Goal: Transaction & Acquisition: Purchase product/service

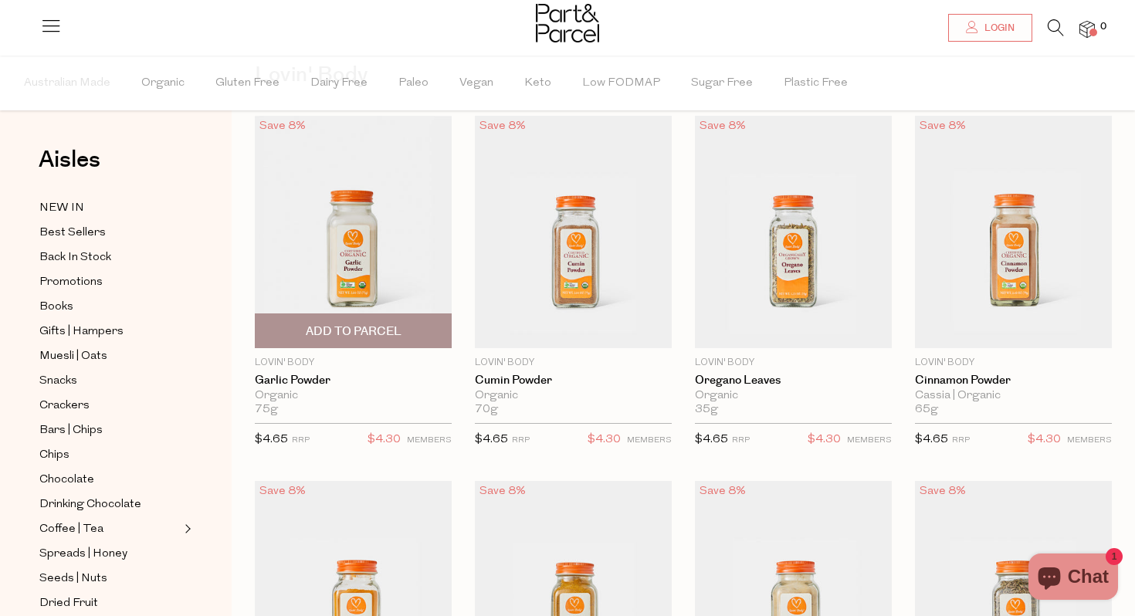
scroll to position [86, 0]
click at [331, 326] on span "Add To Parcel" at bounding box center [354, 331] width 96 height 16
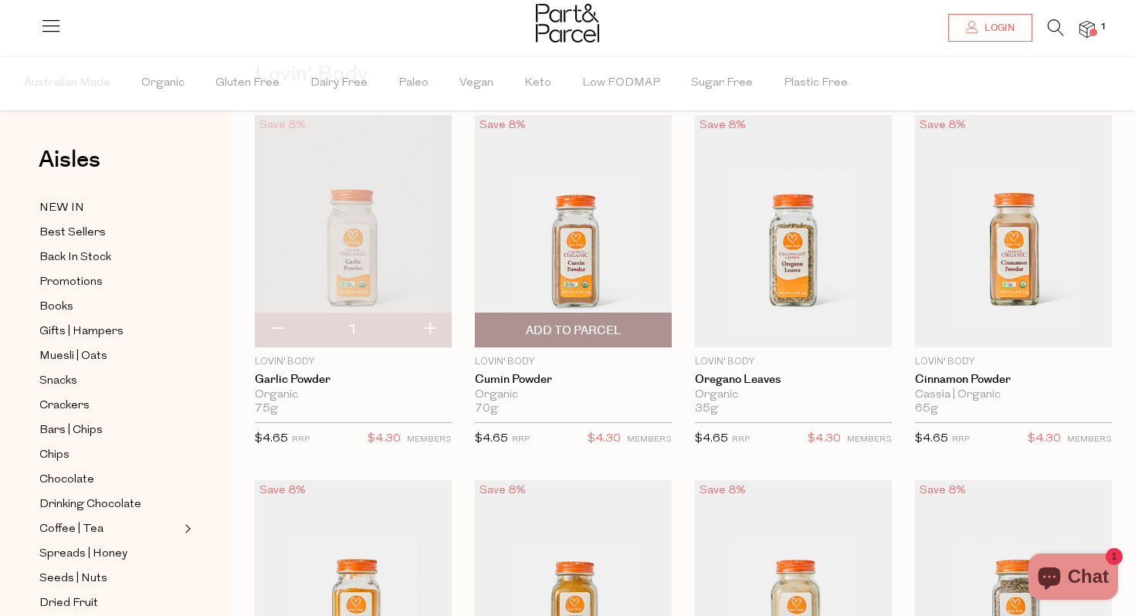
click at [566, 317] on span "Add To Parcel" at bounding box center [574, 330] width 188 height 33
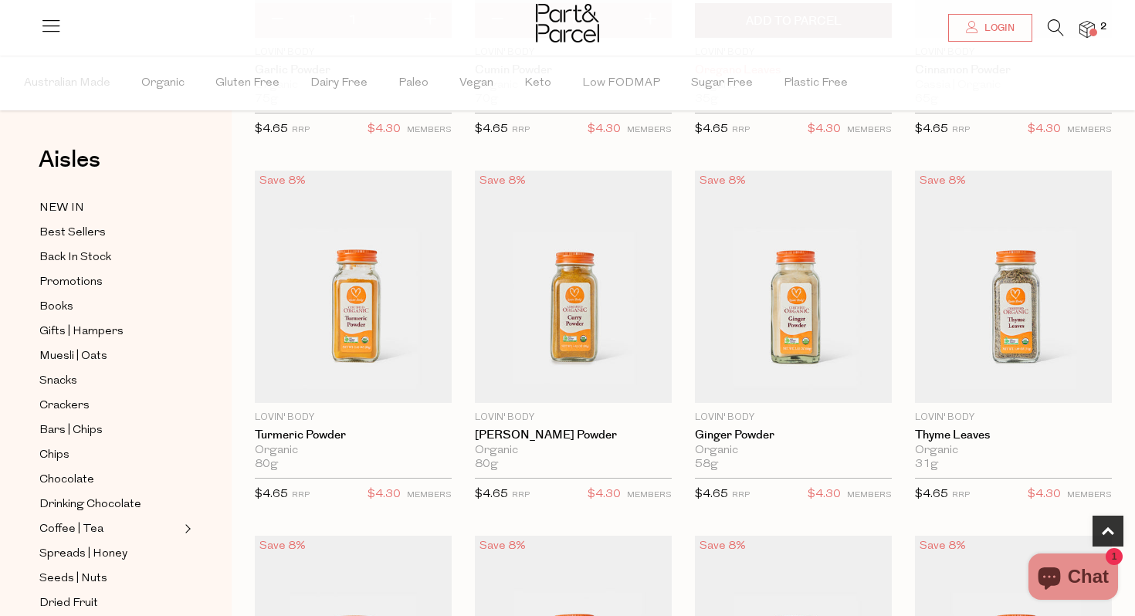
scroll to position [400, 0]
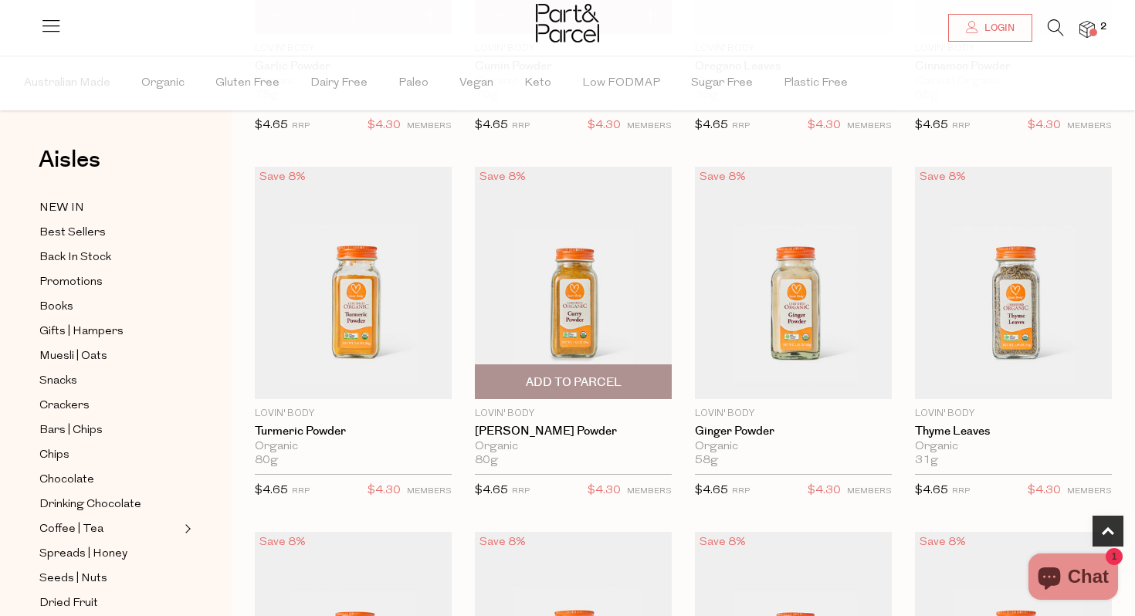
click at [593, 388] on span "Add To Parcel" at bounding box center [574, 383] width 96 height 16
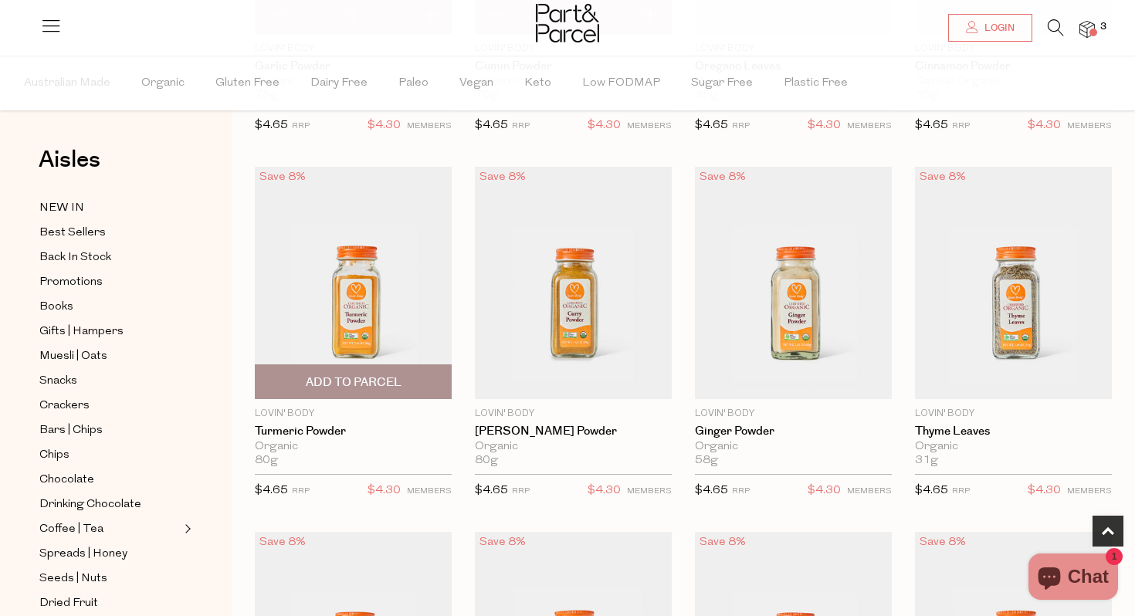
click at [365, 391] on span "Add To Parcel" at bounding box center [353, 381] width 188 height 33
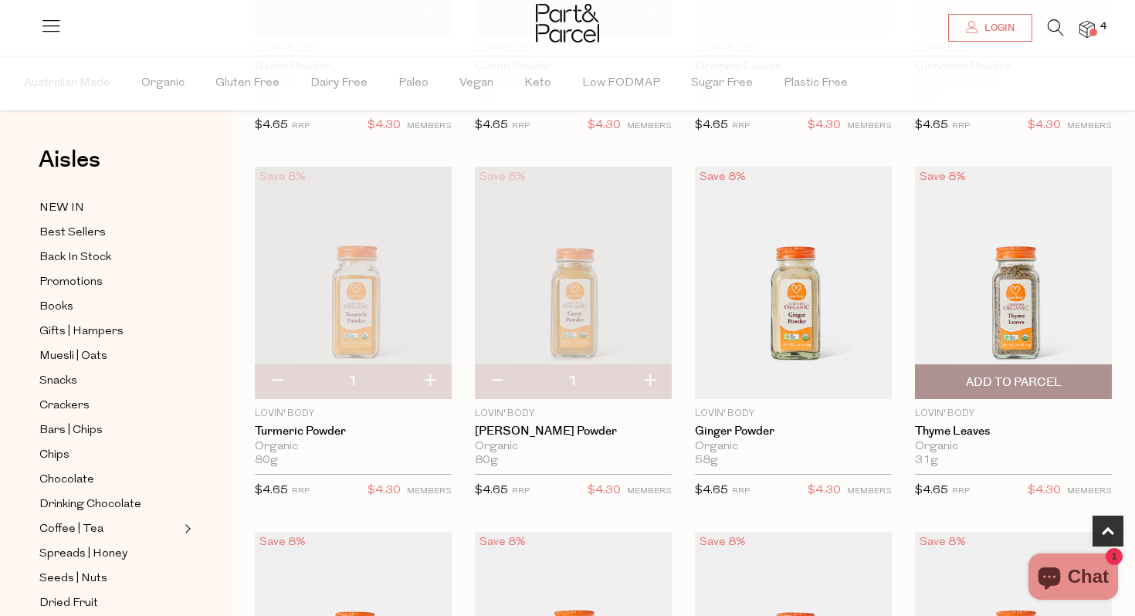
click at [1000, 375] on span "Add To Parcel" at bounding box center [1014, 383] width 96 height 16
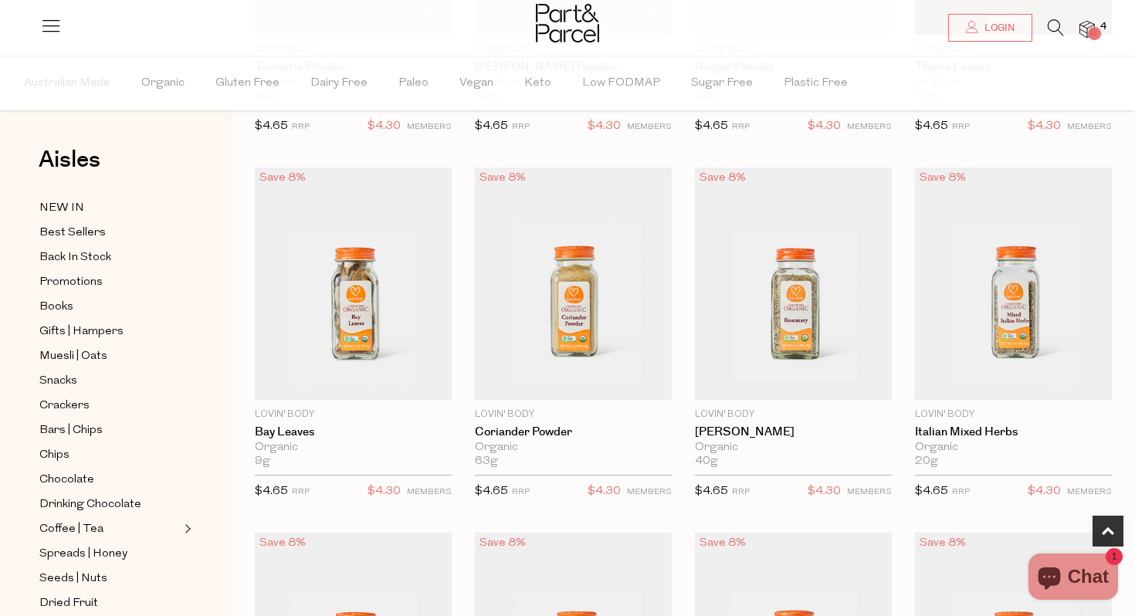
scroll to position [807, 0]
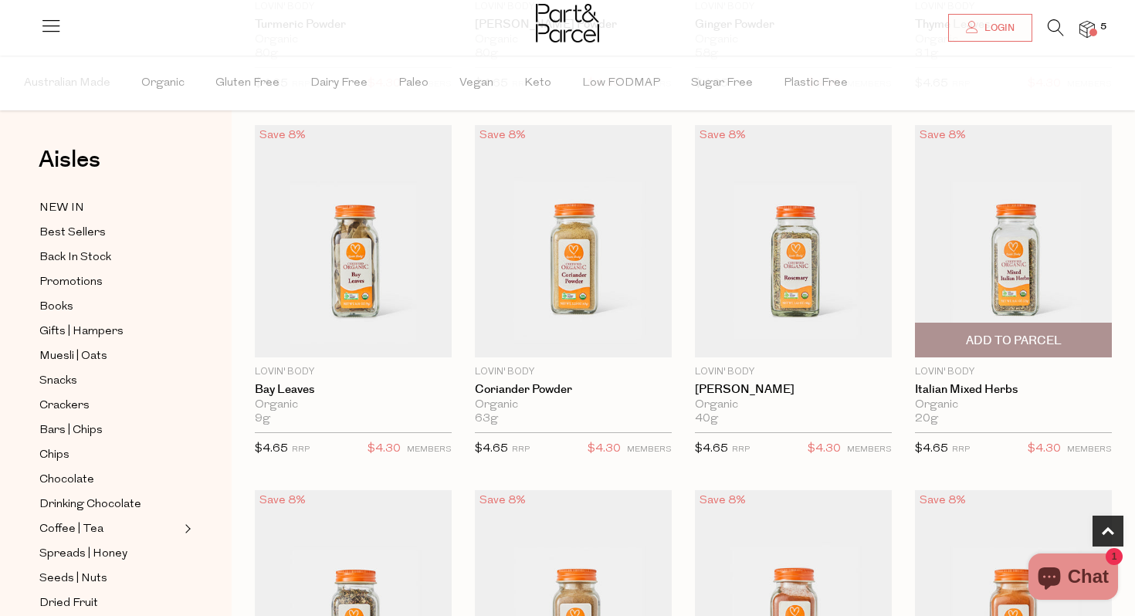
click at [1018, 333] on span "Add To Parcel" at bounding box center [1014, 341] width 96 height 16
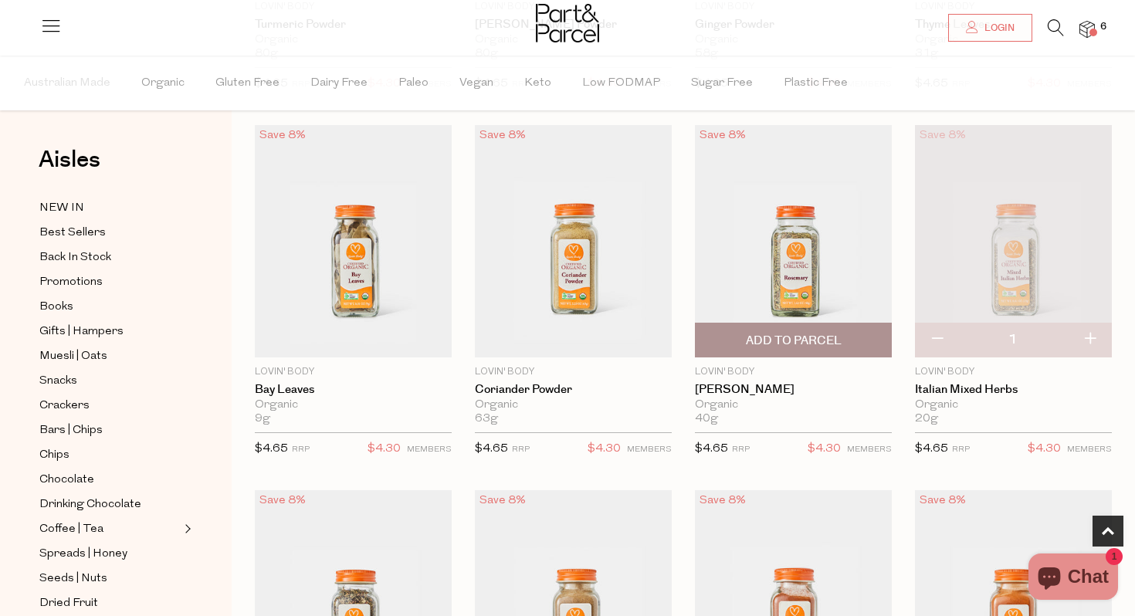
click at [813, 344] on span "Add To Parcel" at bounding box center [794, 341] width 96 height 16
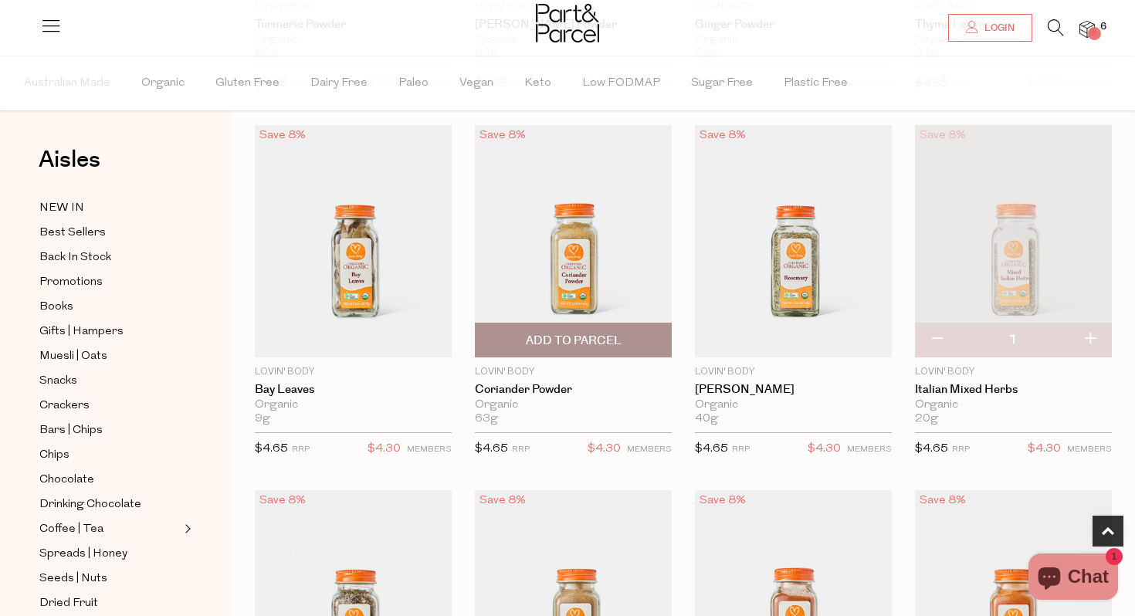
click at [590, 344] on span "Add To Parcel" at bounding box center [574, 341] width 96 height 16
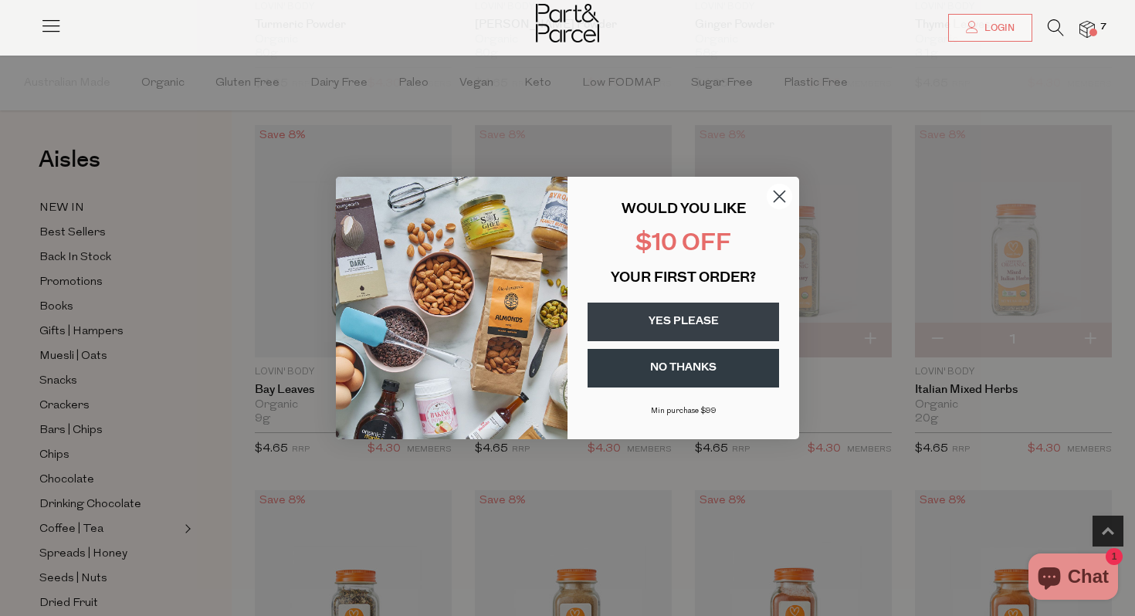
click at [732, 313] on button "YES PLEASE" at bounding box center [684, 322] width 192 height 39
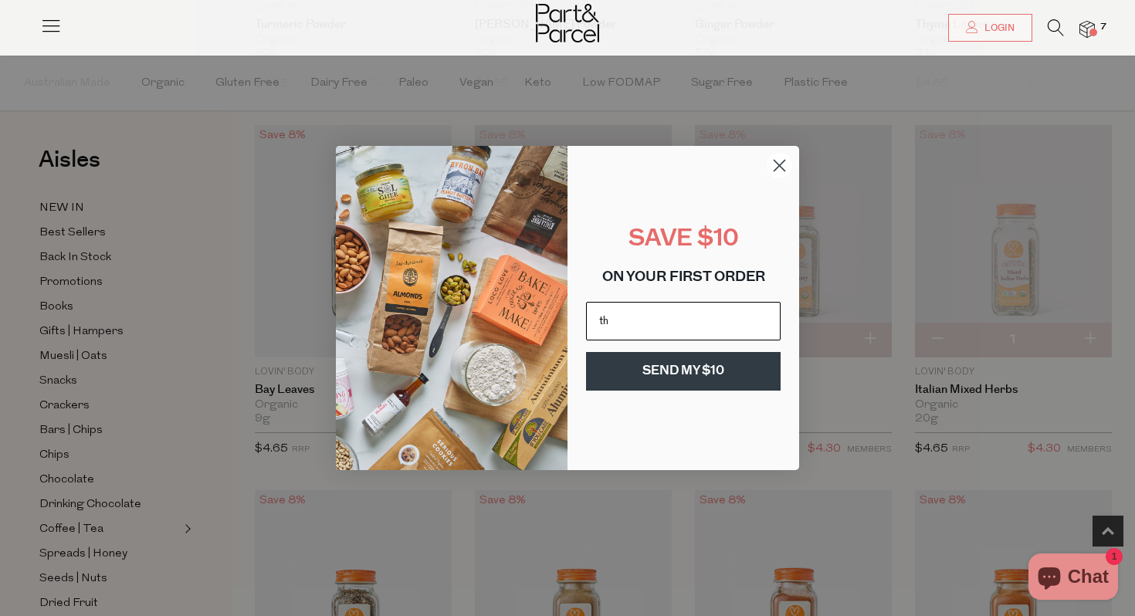
type input "[PERSON_NAME][EMAIL_ADDRESS][PERSON_NAME][DOMAIN_NAME]"
click at [743, 369] on button "SEND MY $10" at bounding box center [683, 371] width 195 height 39
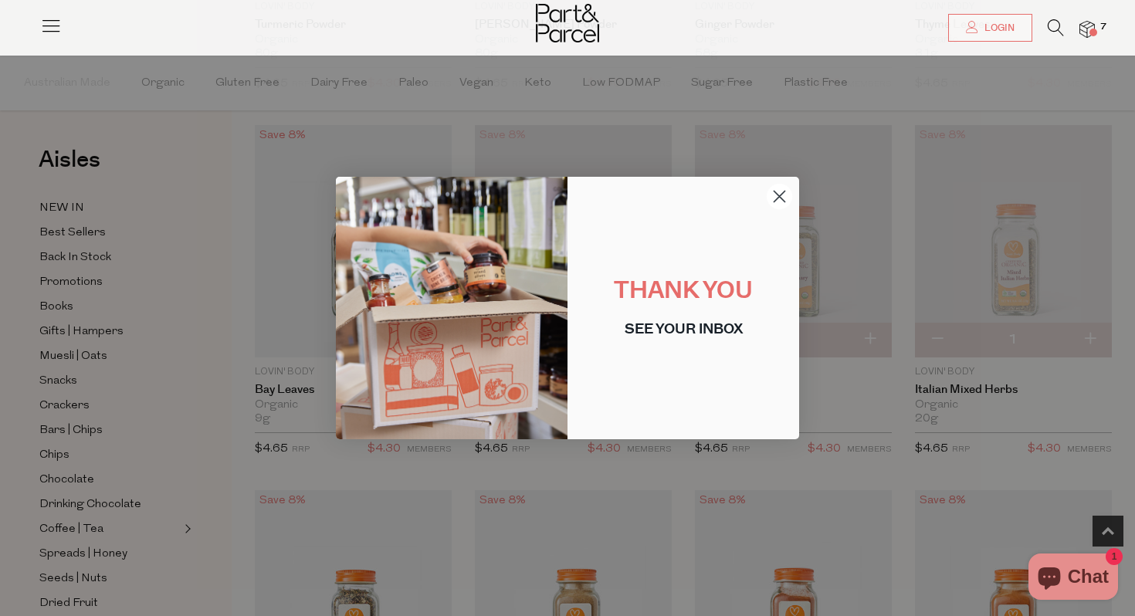
click at [782, 193] on icon "Close dialog" at bounding box center [780, 197] width 11 height 11
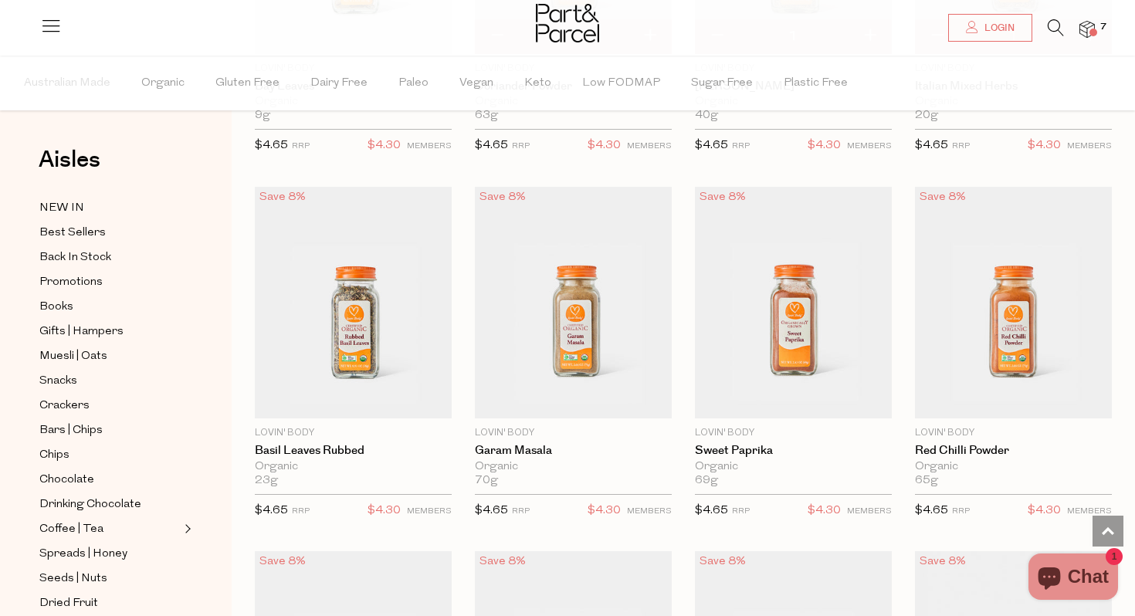
scroll to position [1117, 0]
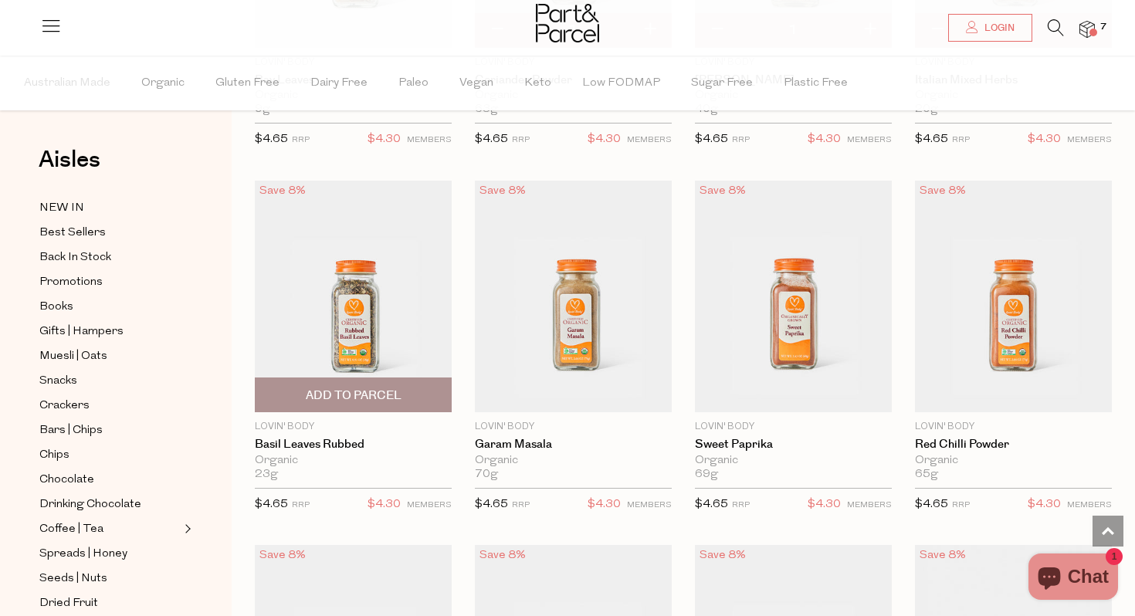
click at [409, 396] on span "Add To Parcel" at bounding box center [353, 394] width 188 height 33
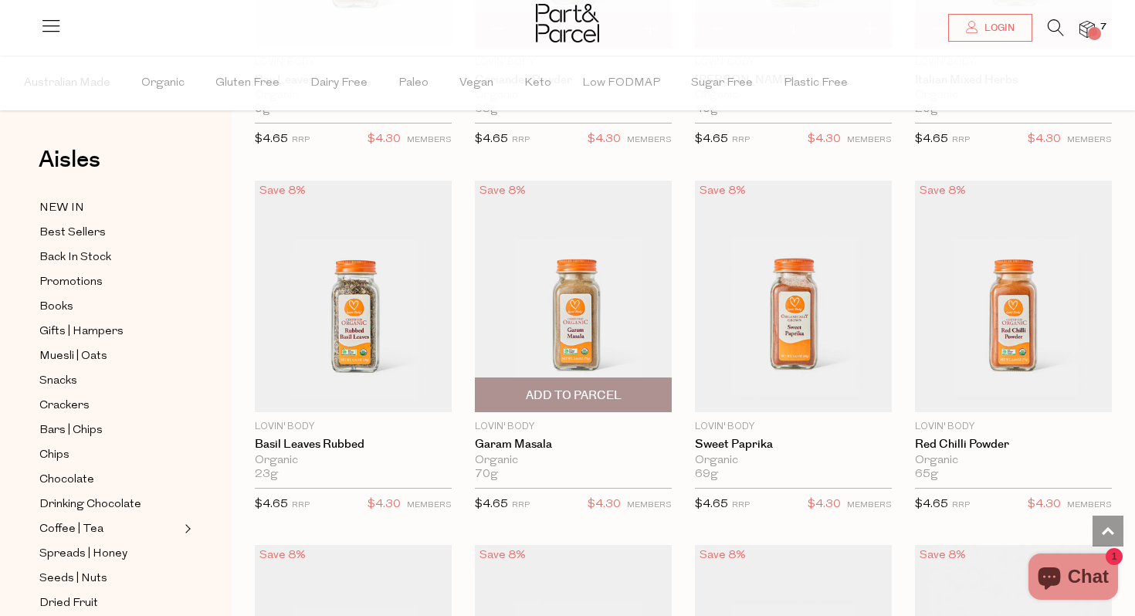
click at [586, 398] on span "Add To Parcel" at bounding box center [574, 396] width 96 height 16
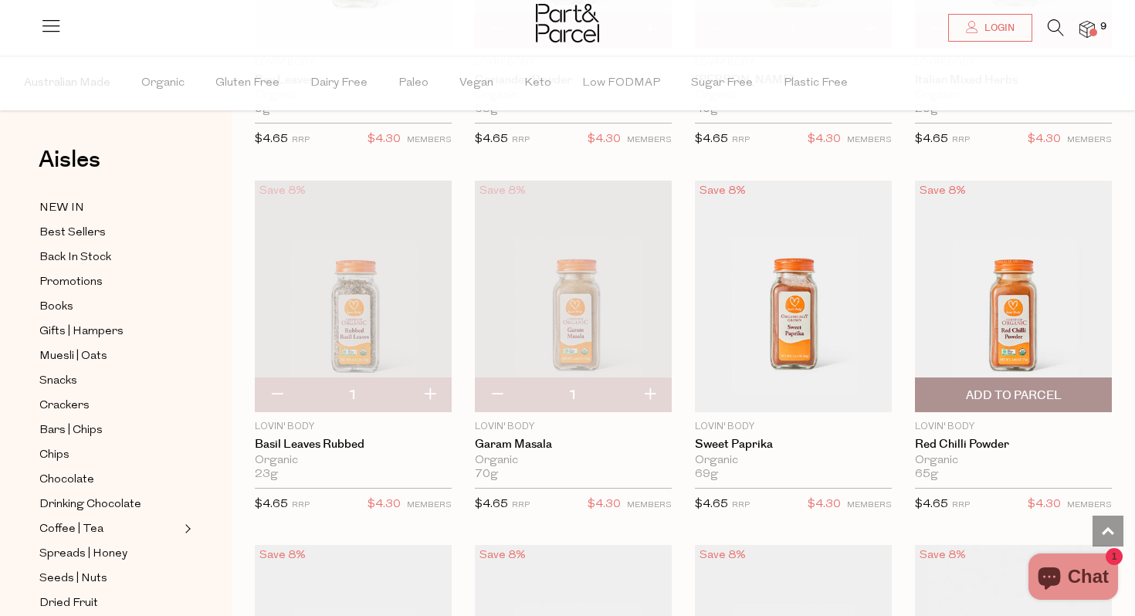
click at [1011, 388] on span "Add To Parcel" at bounding box center [1014, 396] width 96 height 16
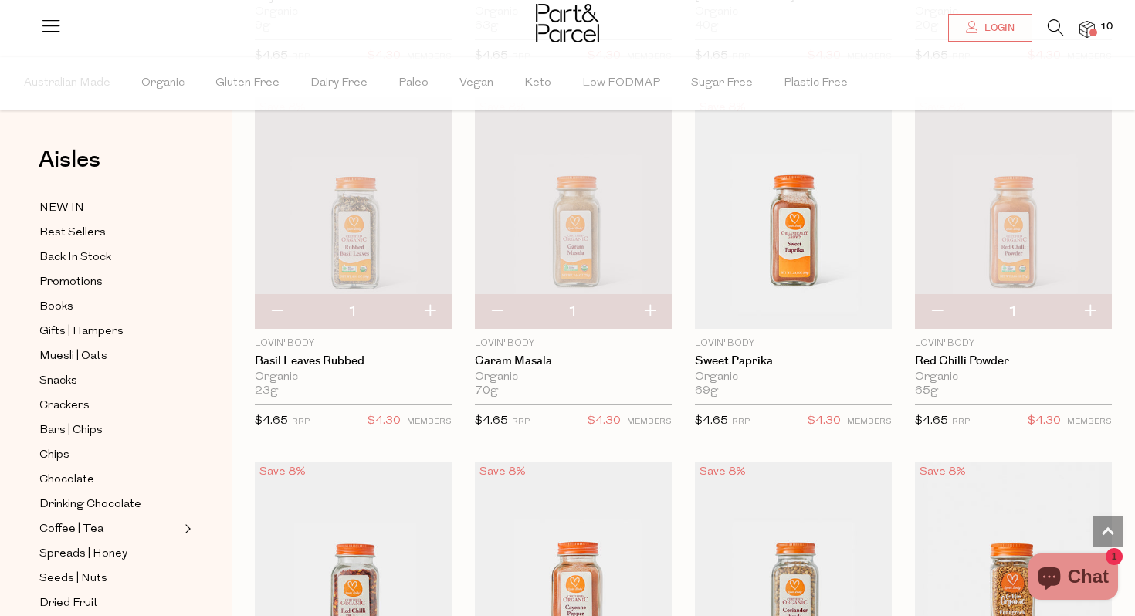
scroll to position [1187, 0]
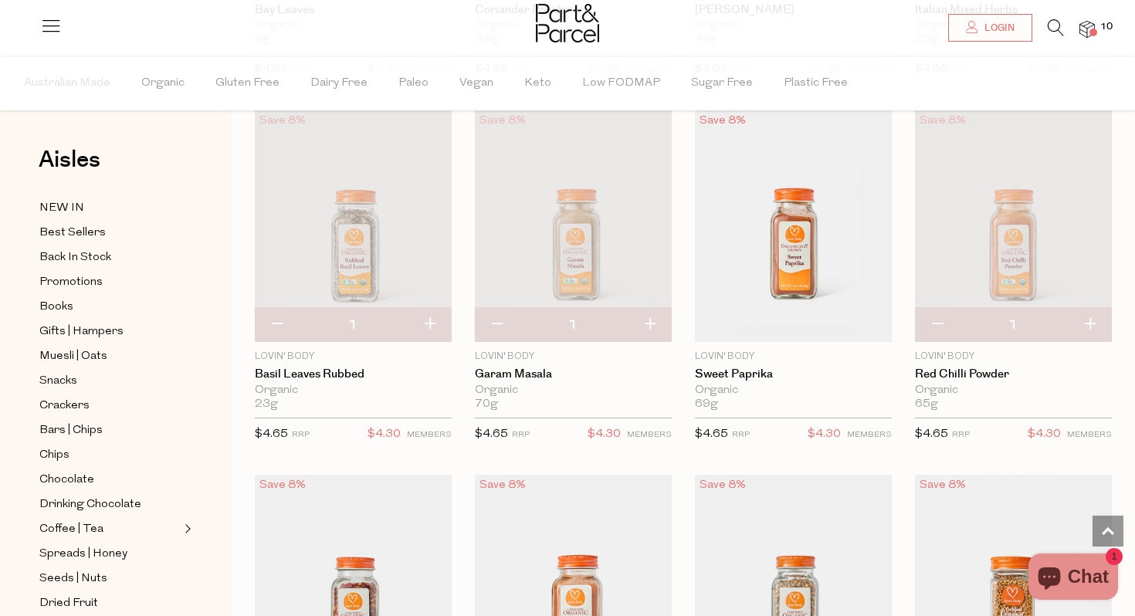
click at [941, 327] on button "button" at bounding box center [937, 325] width 44 height 34
type input "0"
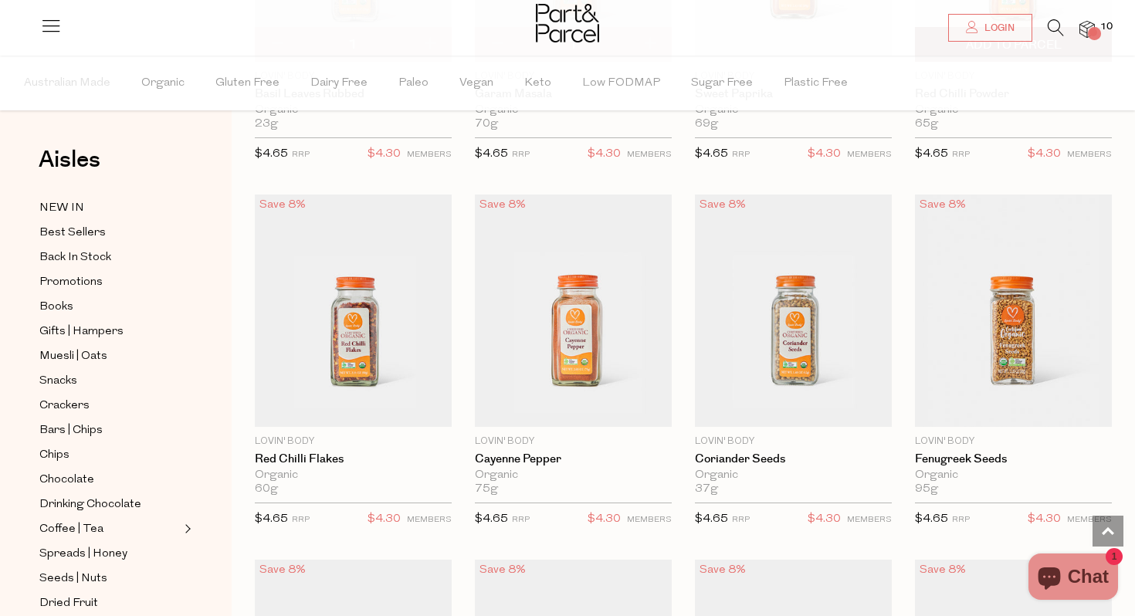
scroll to position [1470, 0]
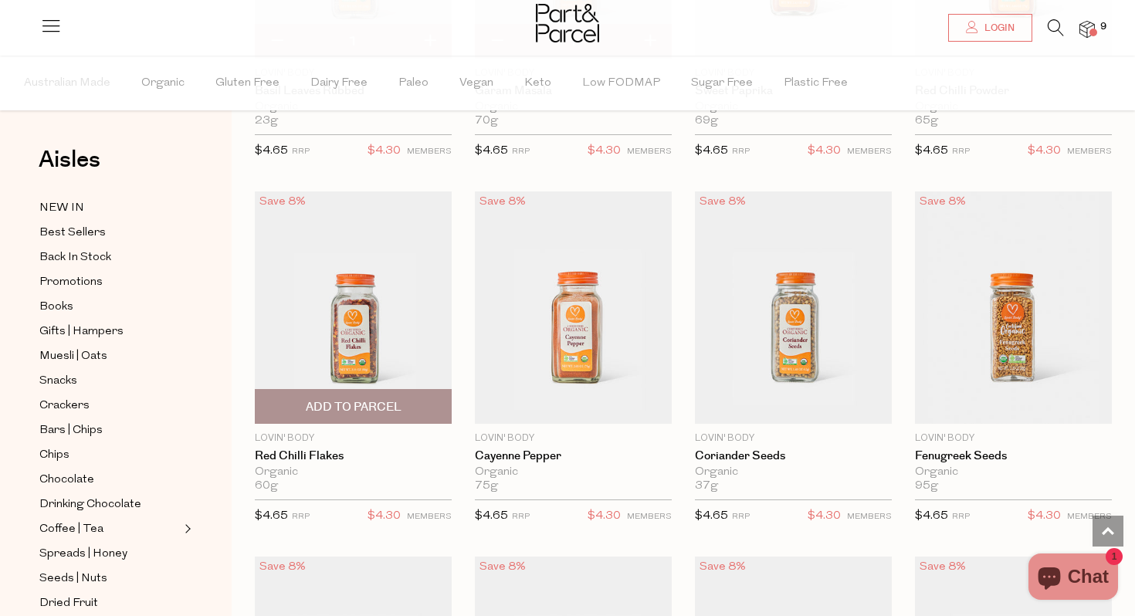
click at [394, 402] on span "Add To Parcel" at bounding box center [354, 407] width 96 height 16
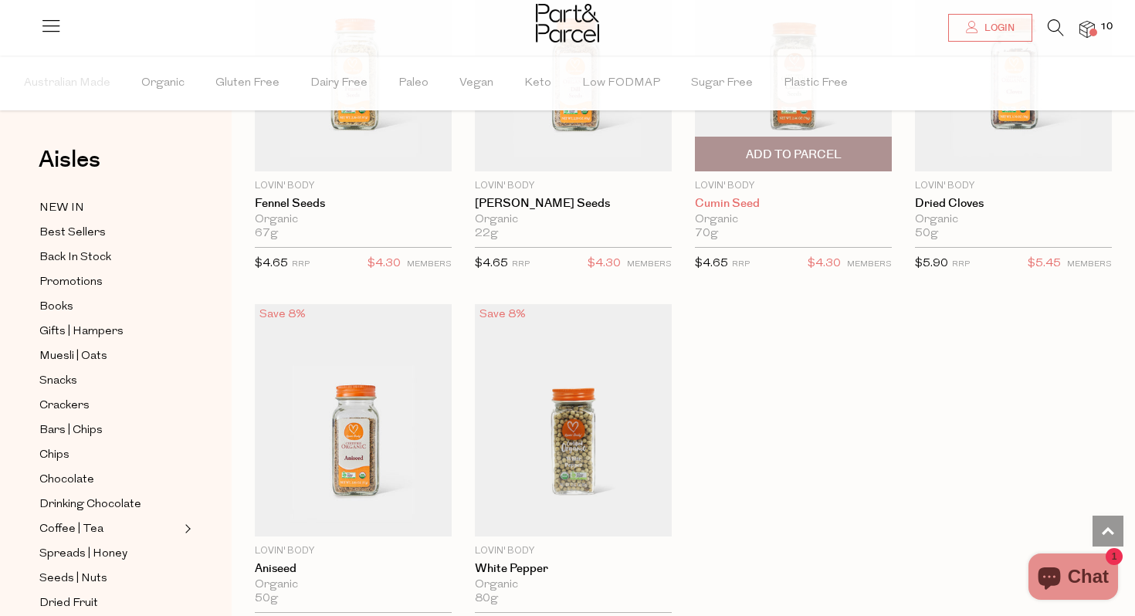
scroll to position [2167, 0]
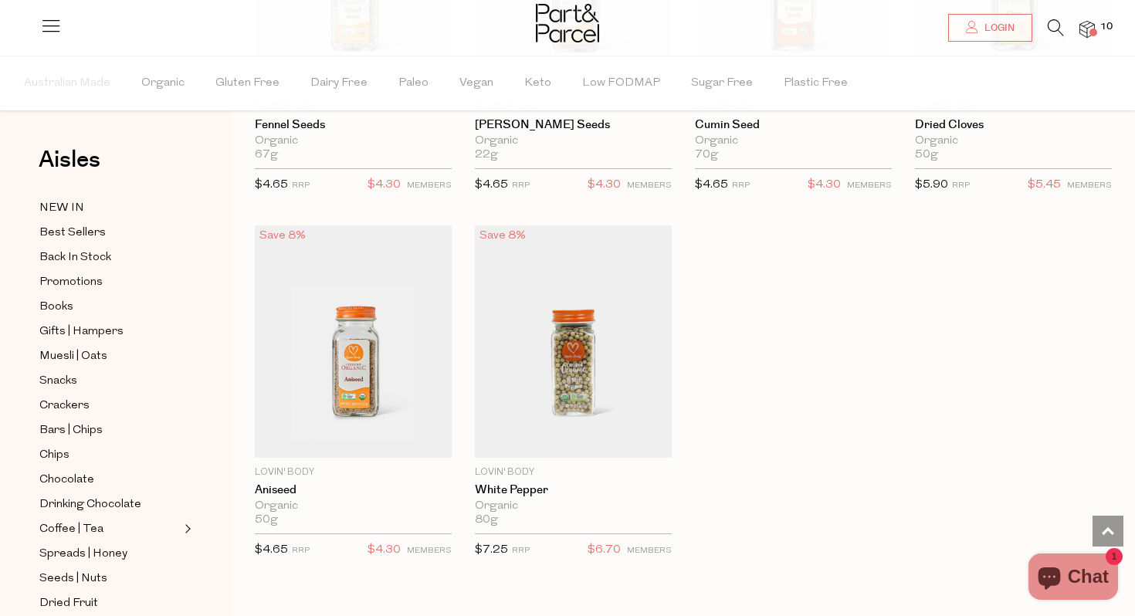
click at [1088, 26] on img at bounding box center [1087, 30] width 15 height 18
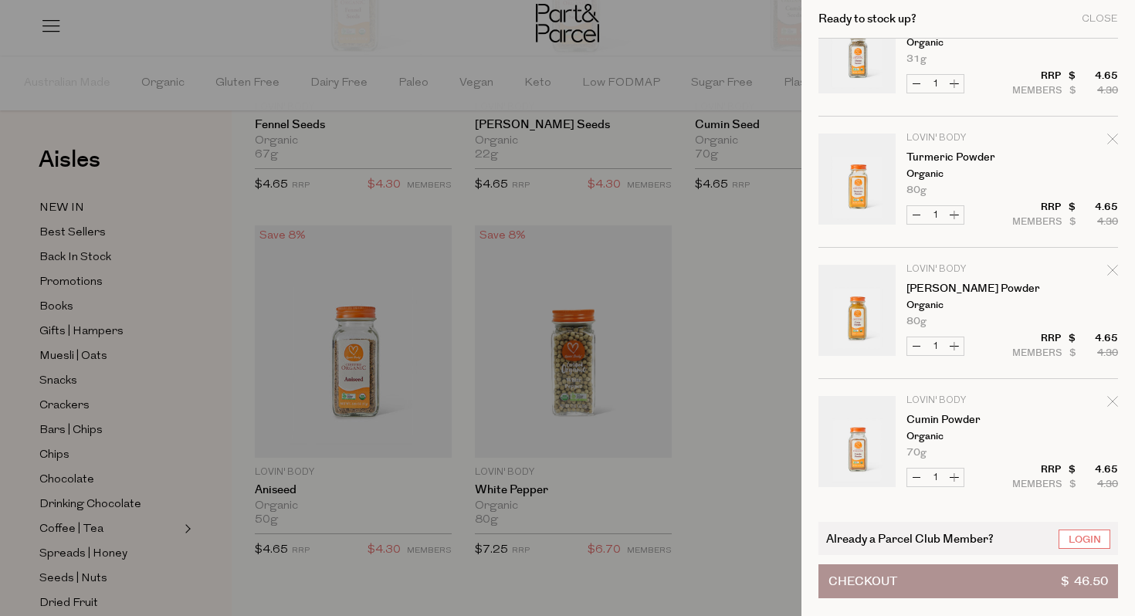
scroll to position [982, 0]
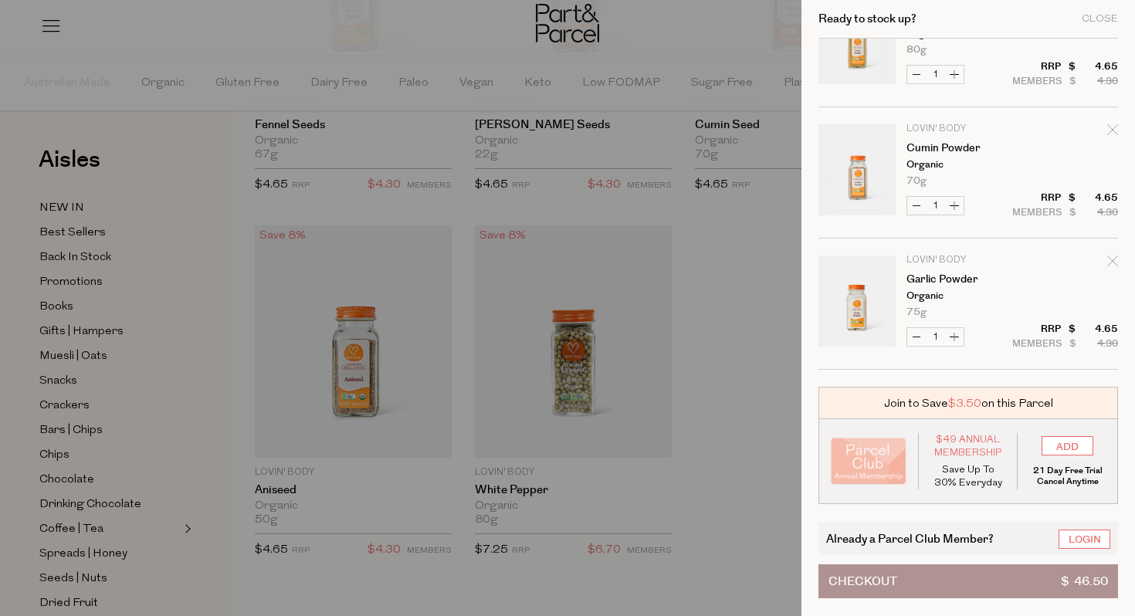
click at [694, 413] on div at bounding box center [567, 308] width 1135 height 616
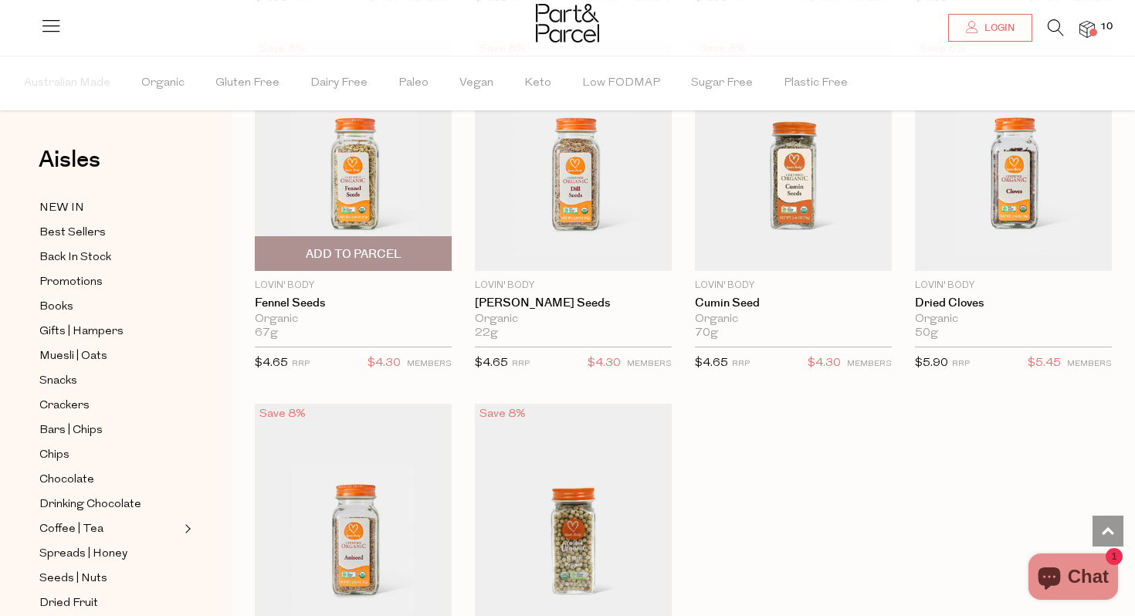
scroll to position [1996, 0]
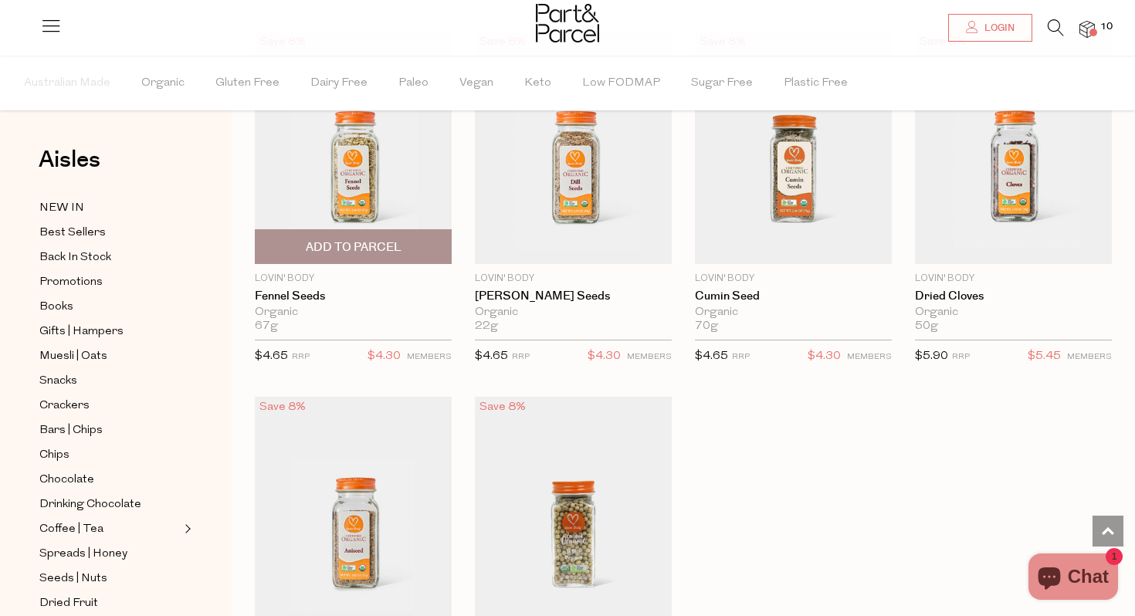
click at [348, 233] on span "Add To Parcel" at bounding box center [353, 246] width 188 height 33
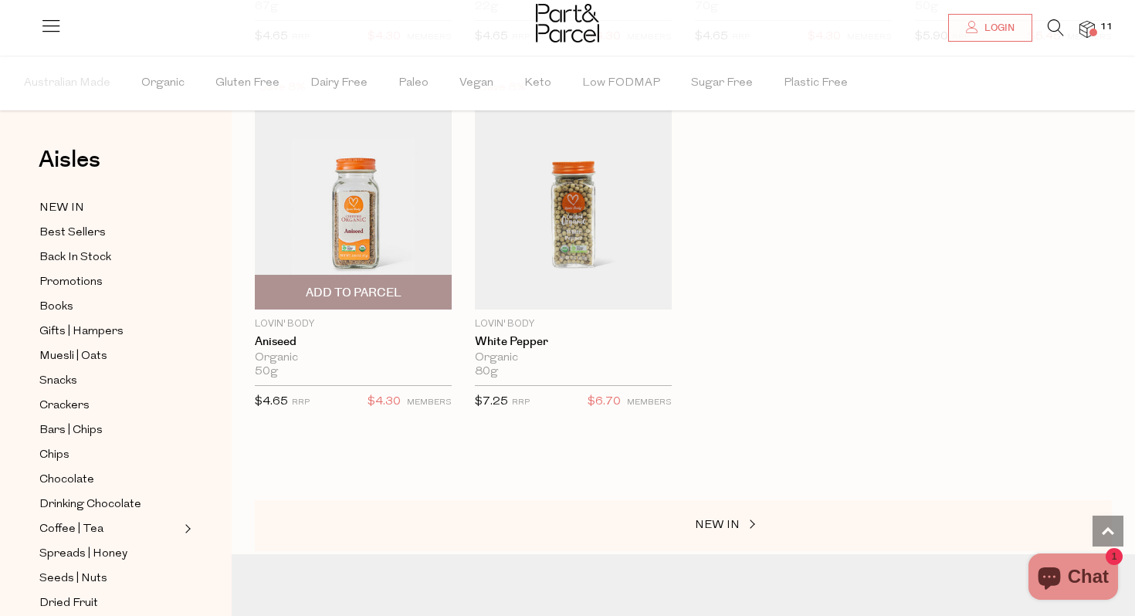
scroll to position [2317, 0]
